Goal: Task Accomplishment & Management: Manage account settings

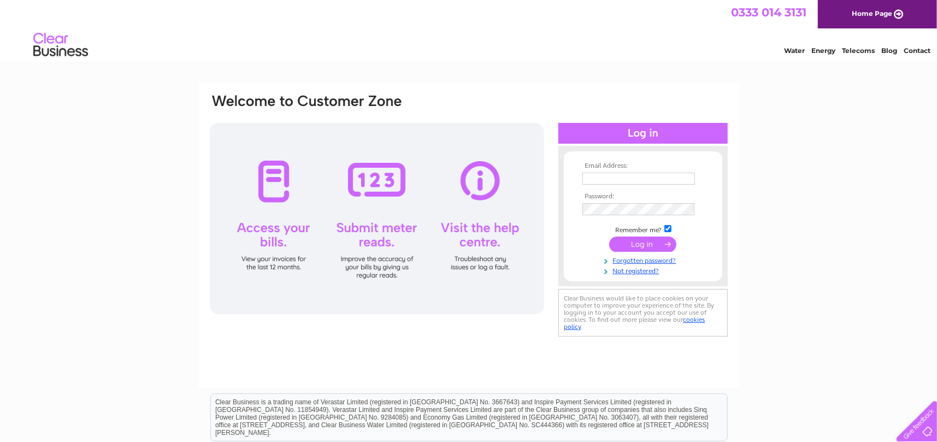
type input "[PERSON_NAME][EMAIL_ADDRESS][DOMAIN_NAME]"
click at [646, 242] on input "submit" at bounding box center [642, 244] width 67 height 15
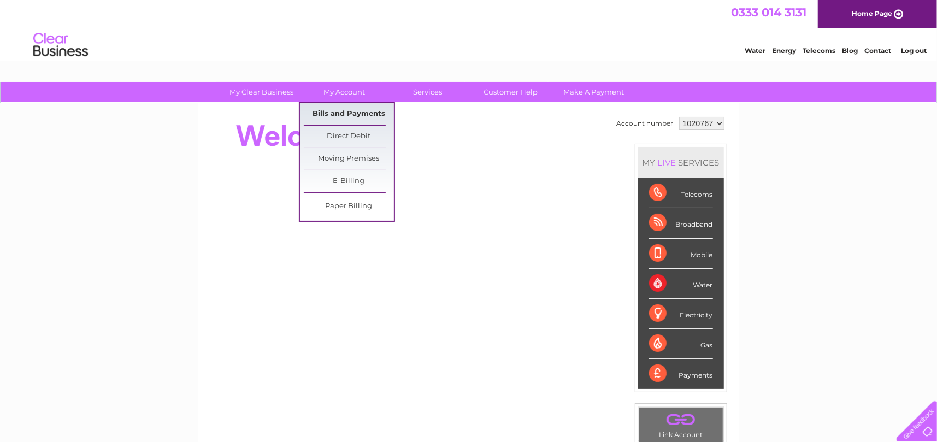
click at [343, 113] on link "Bills and Payments" at bounding box center [349, 114] width 90 height 22
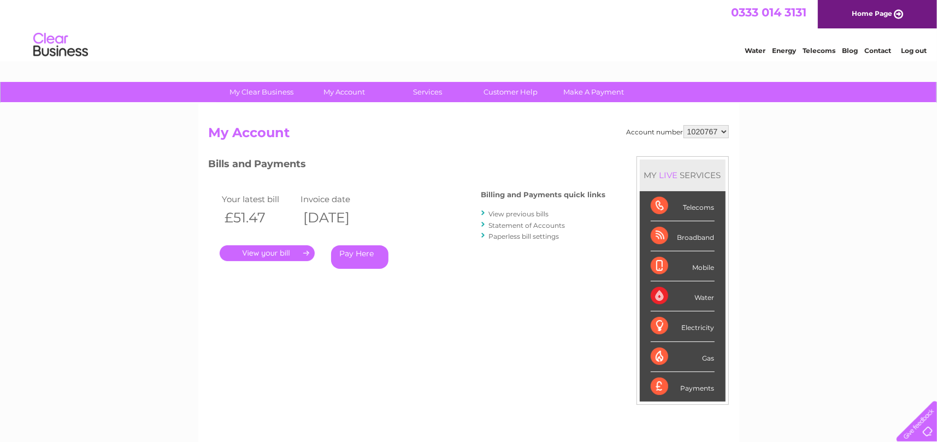
click at [265, 251] on link "." at bounding box center [267, 253] width 95 height 16
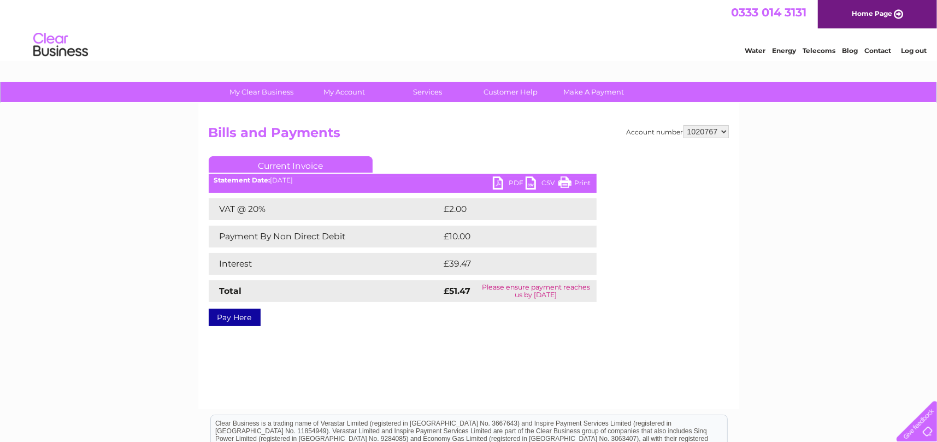
click at [503, 179] on link "PDF" at bounding box center [509, 185] width 33 height 16
